Goal: Information Seeking & Learning: Learn about a topic

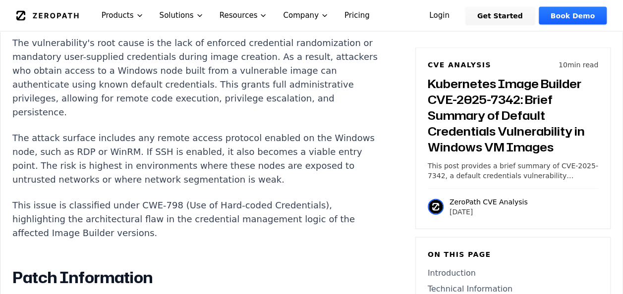
scroll to position [1050, 0]
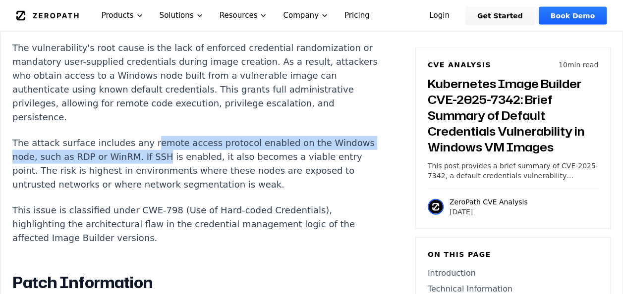
drag, startPoint x: 139, startPoint y: 144, endPoint x: 194, endPoint y: 159, distance: 57.4
click at [194, 159] on p "The attack surface includes any remote access protocol enabled on the Windows n…" at bounding box center [196, 163] width 369 height 55
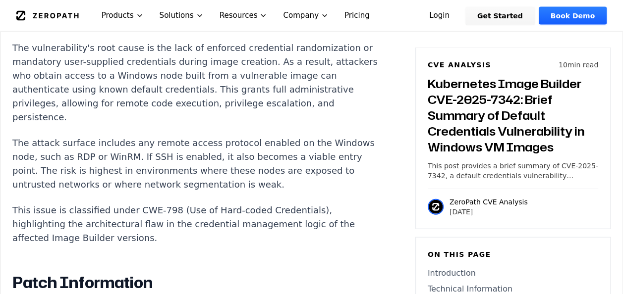
click at [142, 174] on p "The attack surface includes any remote access protocol enabled on the Windows n…" at bounding box center [196, 163] width 369 height 55
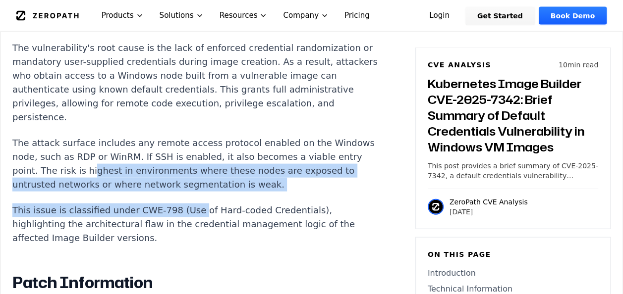
drag, startPoint x: 135, startPoint y: 171, endPoint x: 181, endPoint y: 193, distance: 51.6
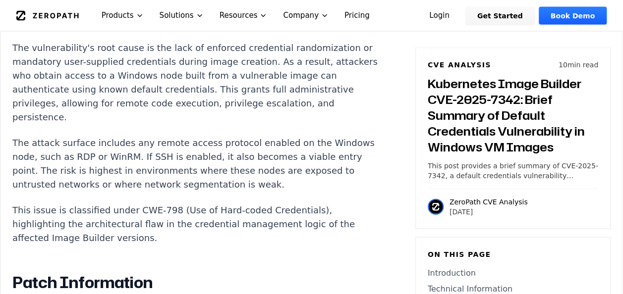
click at [192, 219] on p "This issue is classified under CWE-798 (Use of Hard-coded Credentials), highlig…" at bounding box center [196, 225] width 369 height 42
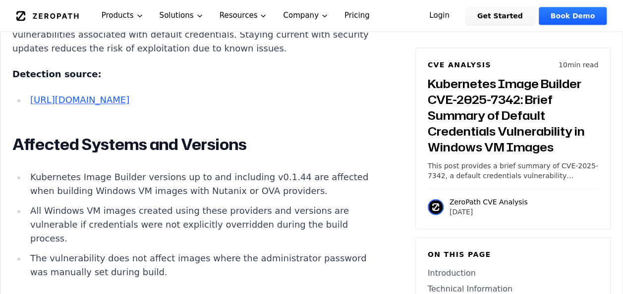
scroll to position [2485, 0]
